Goal: Check status

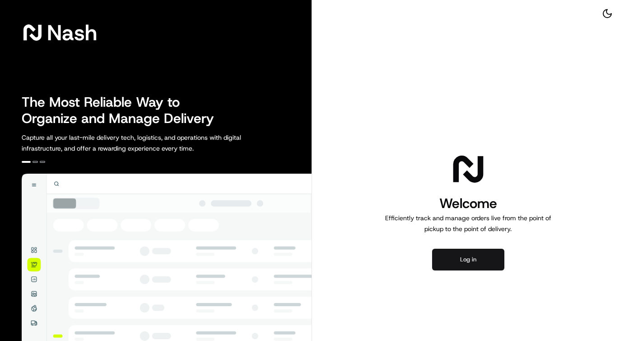
click at [446, 269] on button "Log in" at bounding box center [468, 260] width 72 height 22
